Goal: Task Accomplishment & Management: Complete application form

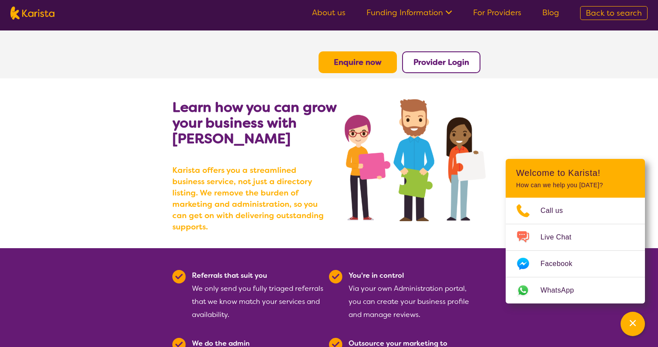
click at [451, 61] on b "Provider Login" at bounding box center [442, 62] width 56 height 10
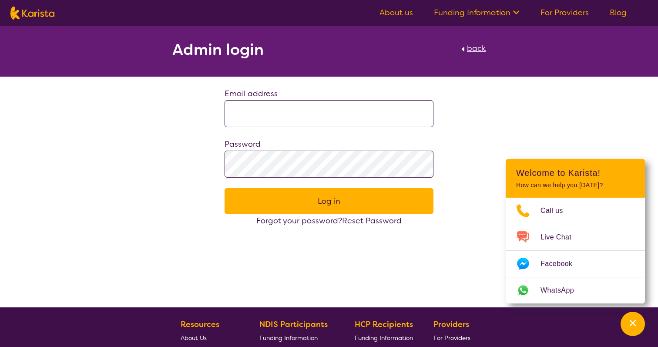
click at [563, 13] on link "For Providers" at bounding box center [565, 12] width 48 height 10
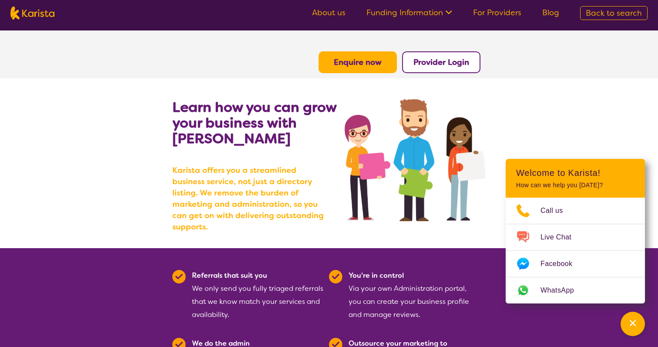
click at [366, 60] on b "Enquire now" at bounding box center [358, 62] width 48 height 10
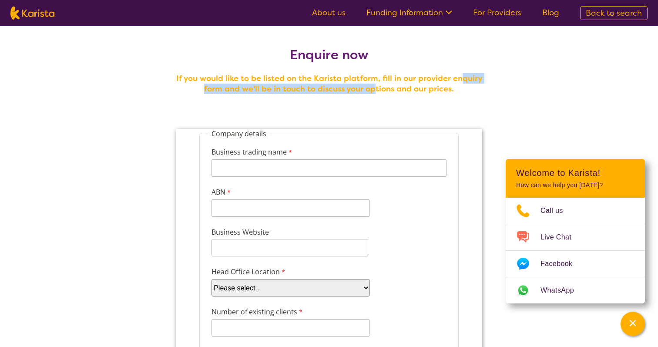
drag, startPoint x: 461, startPoint y: 83, endPoint x: 373, endPoint y: 91, distance: 88.7
click at [373, 91] on h4 "If you would like to be listed on the Karista platform, fill in our provider en…" at bounding box center [328, 83] width 313 height 21
